Goal: Information Seeking & Learning: Learn about a topic

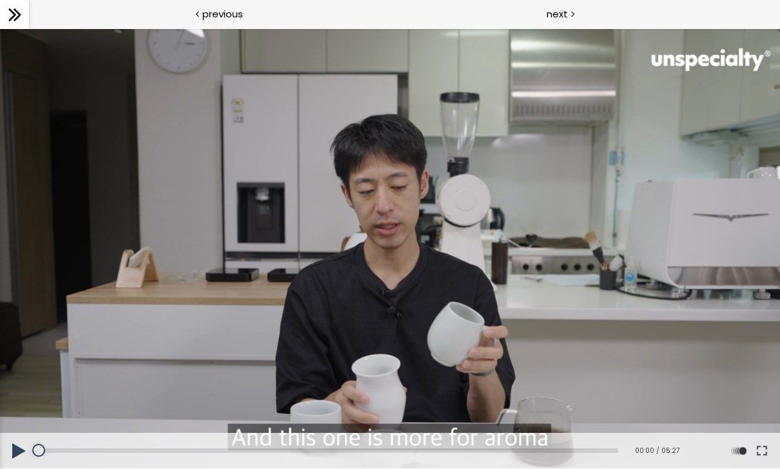
click at [768, 446] on button at bounding box center [761, 451] width 23 height 36
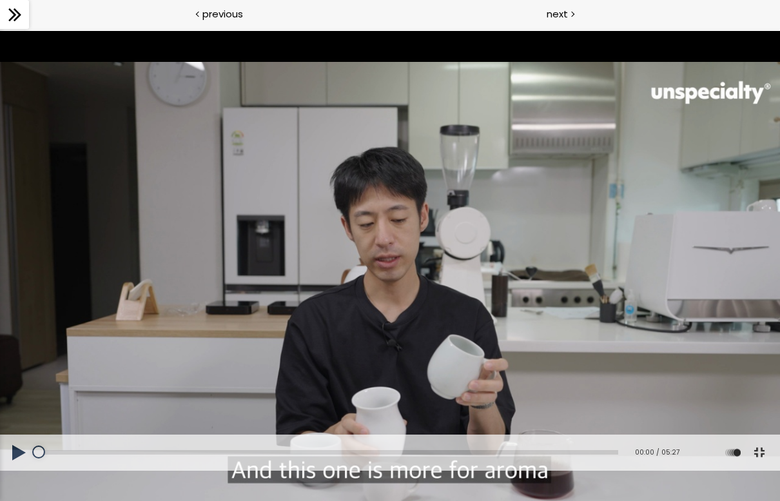
click at [20, 468] on button at bounding box center [19, 452] width 39 height 36
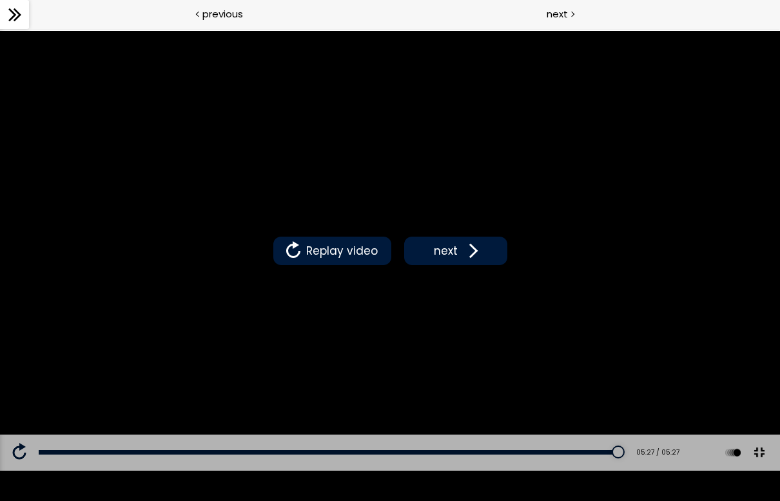
click at [4, 151] on div "Replay video next" at bounding box center [390, 250] width 780 height 439
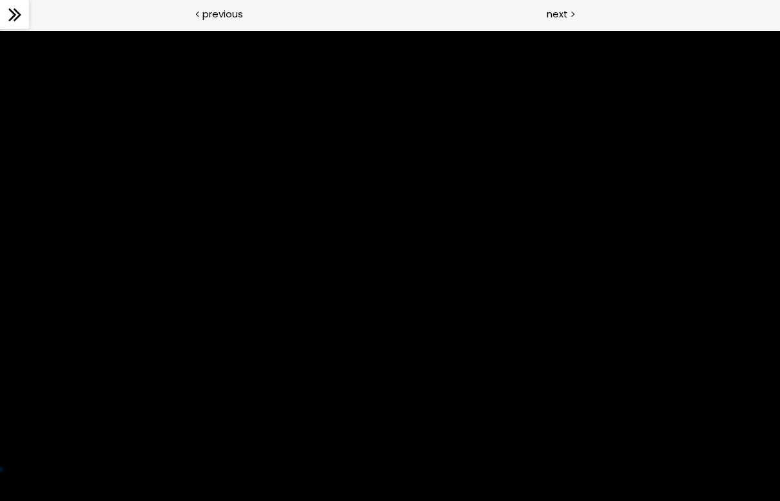
click at [3, 197] on div at bounding box center [390, 250] width 780 height 439
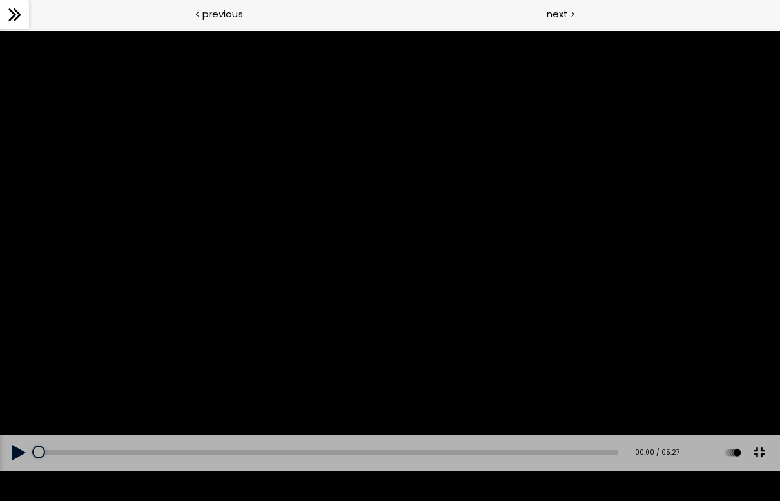
click at [534, 304] on div at bounding box center [390, 250] width 780 height 439
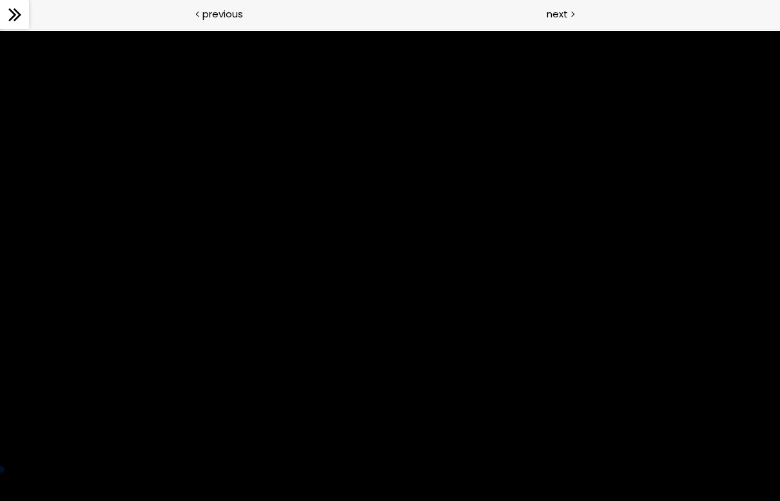
click at [428, 309] on div at bounding box center [390, 250] width 780 height 439
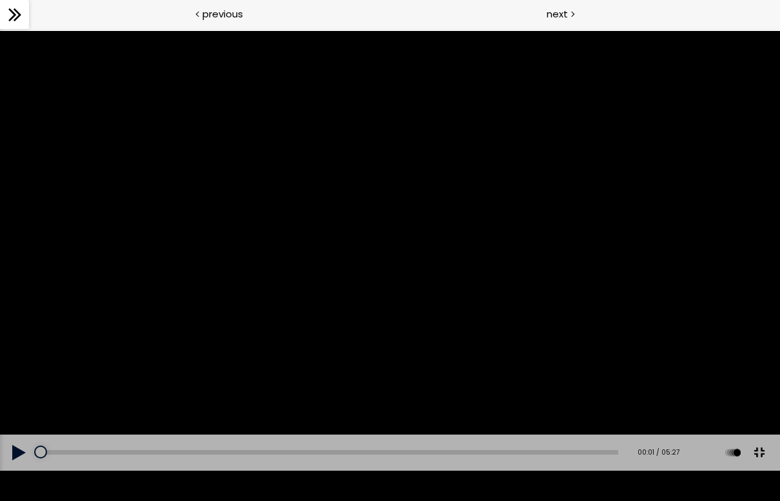
click at [753, 467] on button at bounding box center [758, 452] width 29 height 29
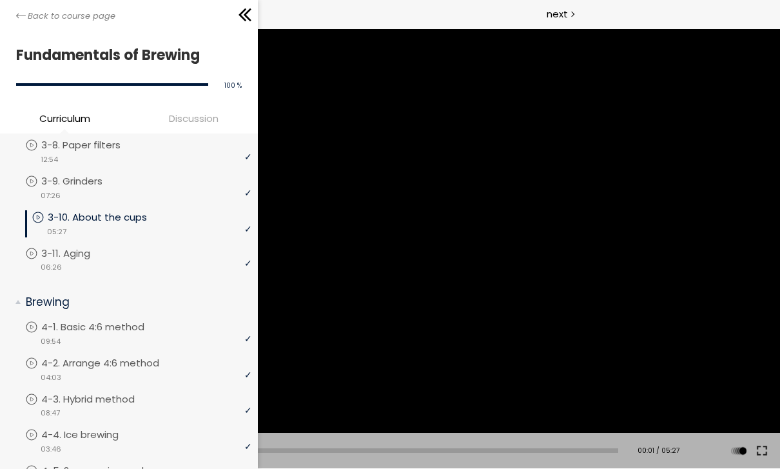
scroll to position [703, 0]
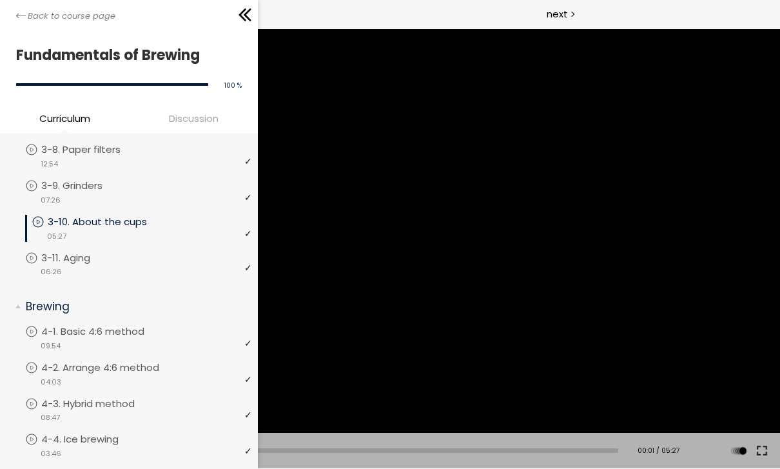
click at [140, 270] on div "video 06:26" at bounding box center [138, 270] width 226 height 13
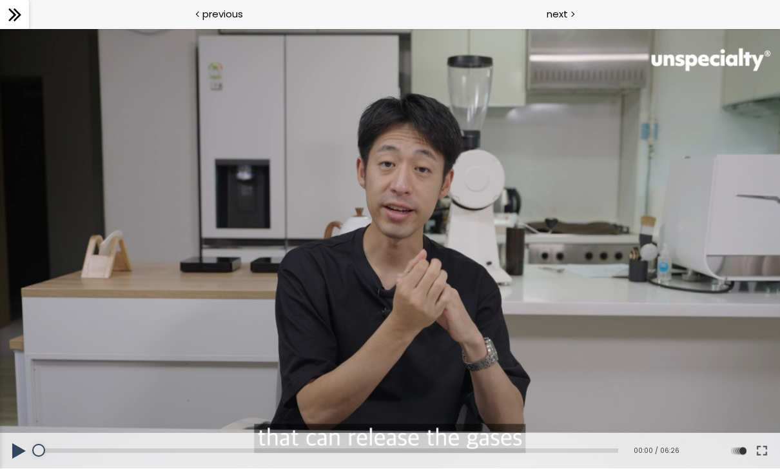
click at [768, 449] on button at bounding box center [761, 451] width 23 height 36
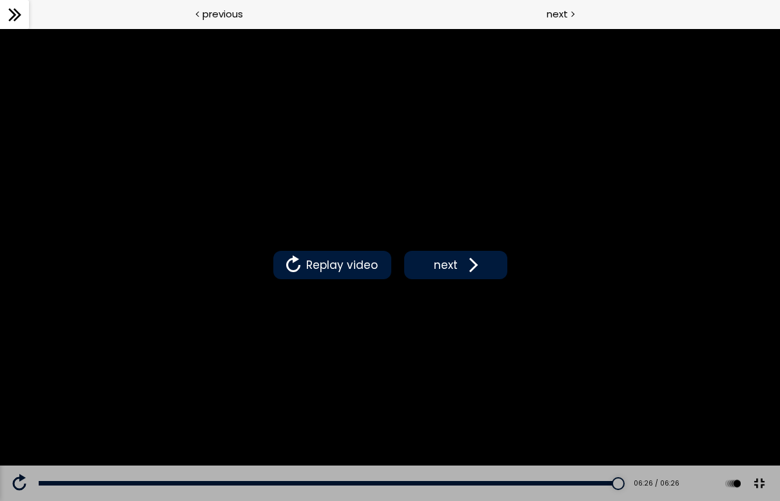
click at [772, 468] on button at bounding box center [758, 483] width 29 height 29
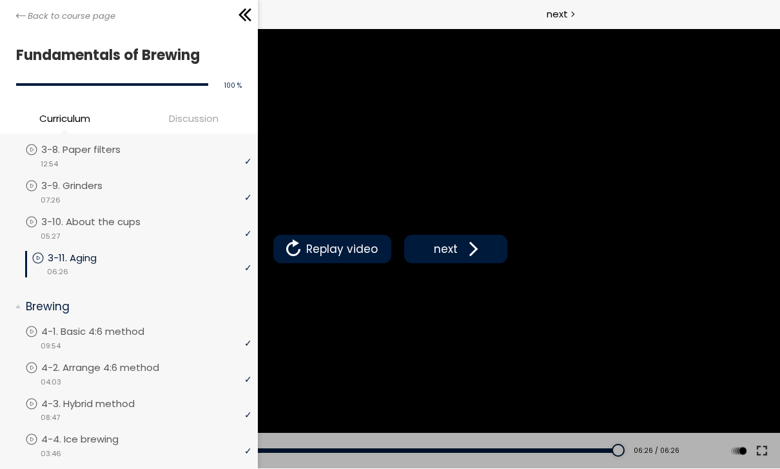
click at [25, 17] on icon at bounding box center [21, 16] width 10 height 10
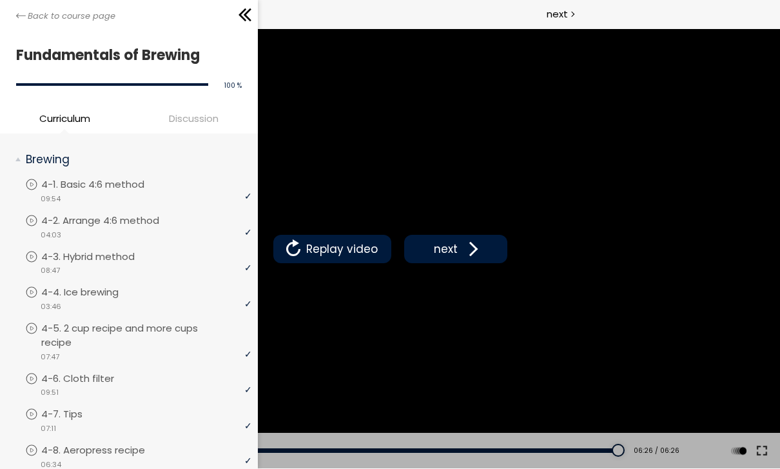
scroll to position [851, 0]
click at [544, 203] on div "Replay video next" at bounding box center [390, 248] width 780 height 439
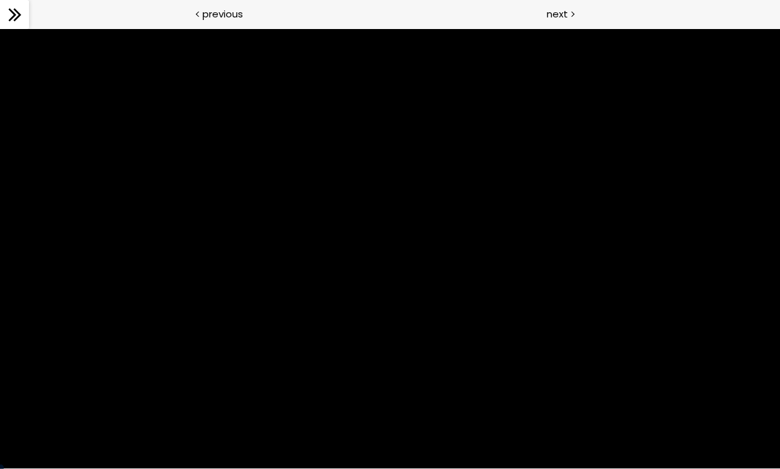
click at [532, 241] on div at bounding box center [390, 248] width 780 height 439
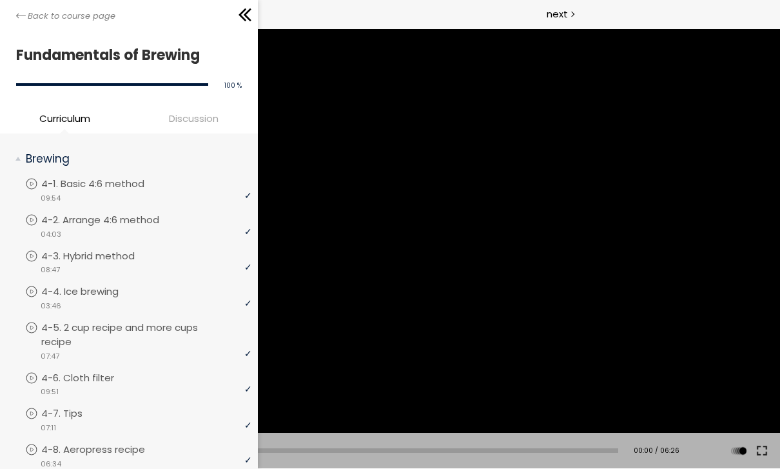
click at [15, 17] on div "Back to course page" at bounding box center [129, 14] width 258 height 29
click at [135, 186] on p "4-1. Basic 4:6 method" at bounding box center [105, 184] width 129 height 14
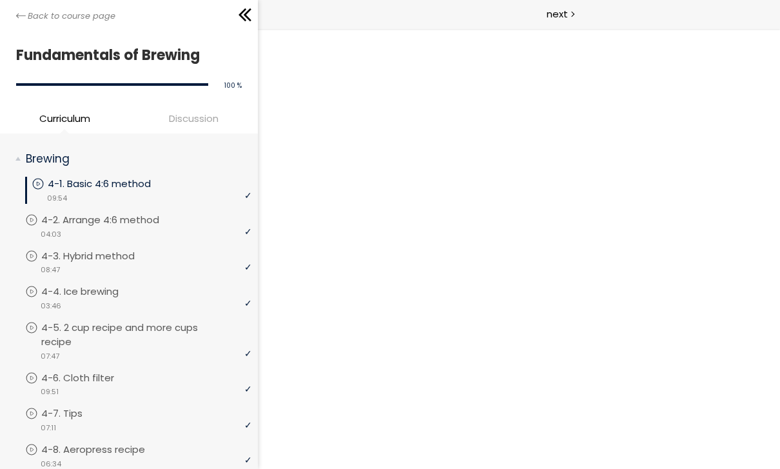
click at [246, 14] on icon at bounding box center [248, 14] width 8 height 13
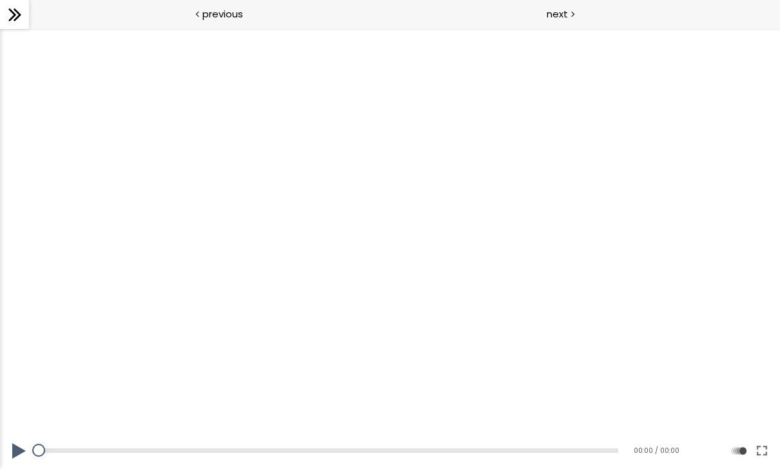
click at [771, 444] on button at bounding box center [761, 451] width 23 height 36
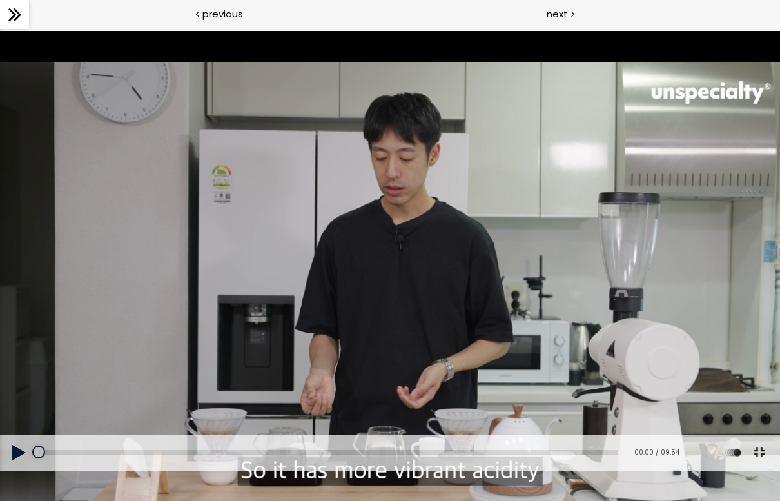
click at [24, 468] on button at bounding box center [19, 452] width 39 height 36
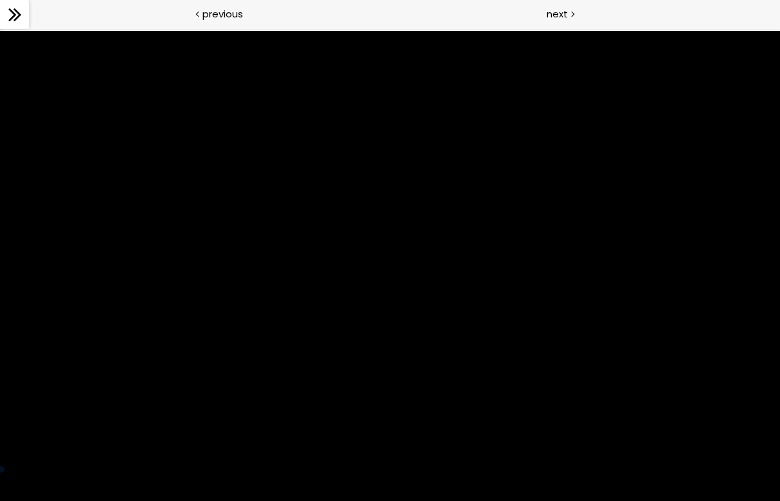
click at [458, 114] on div at bounding box center [390, 250] width 780 height 439
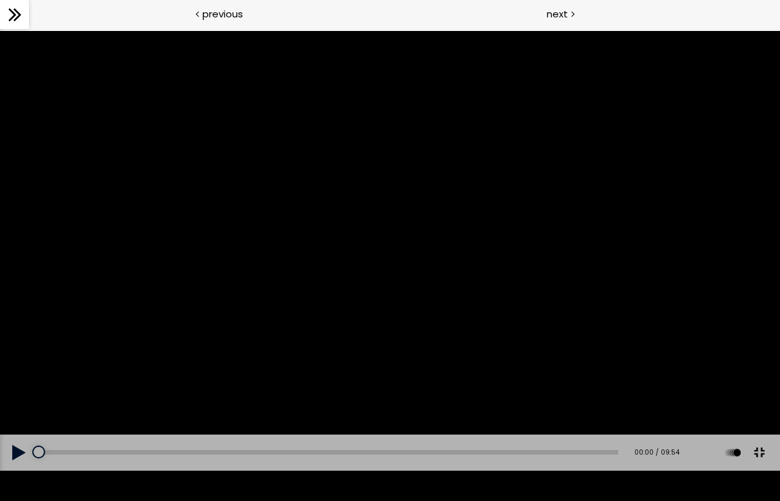
click at [17, 468] on button at bounding box center [19, 452] width 39 height 36
